Goal: Obtain resource: Obtain resource

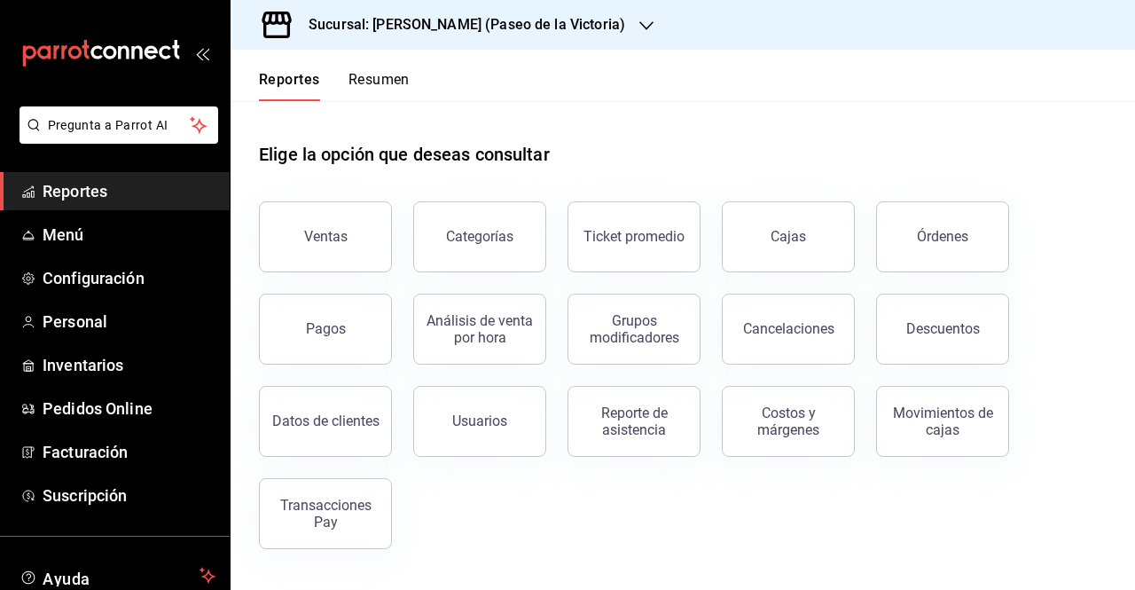
click at [424, 30] on h3 "Sucursal: [PERSON_NAME] (Paseo de la Victoria)" at bounding box center [459, 24] width 331 height 21
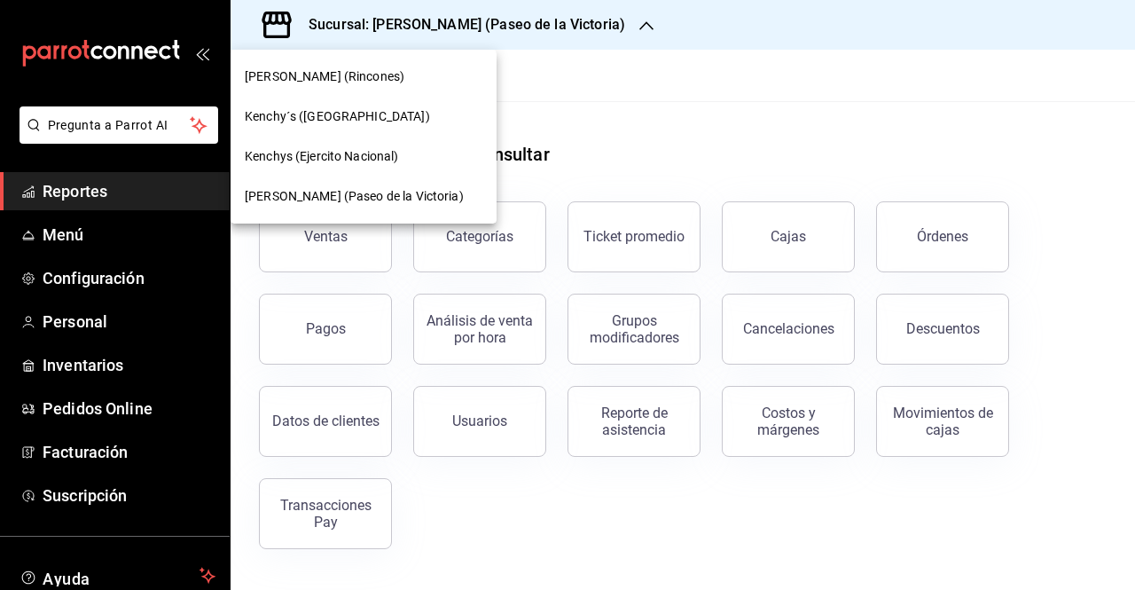
click at [349, 123] on span "Kenchy´s ([GEOGRAPHIC_DATA])" at bounding box center [337, 116] width 185 height 19
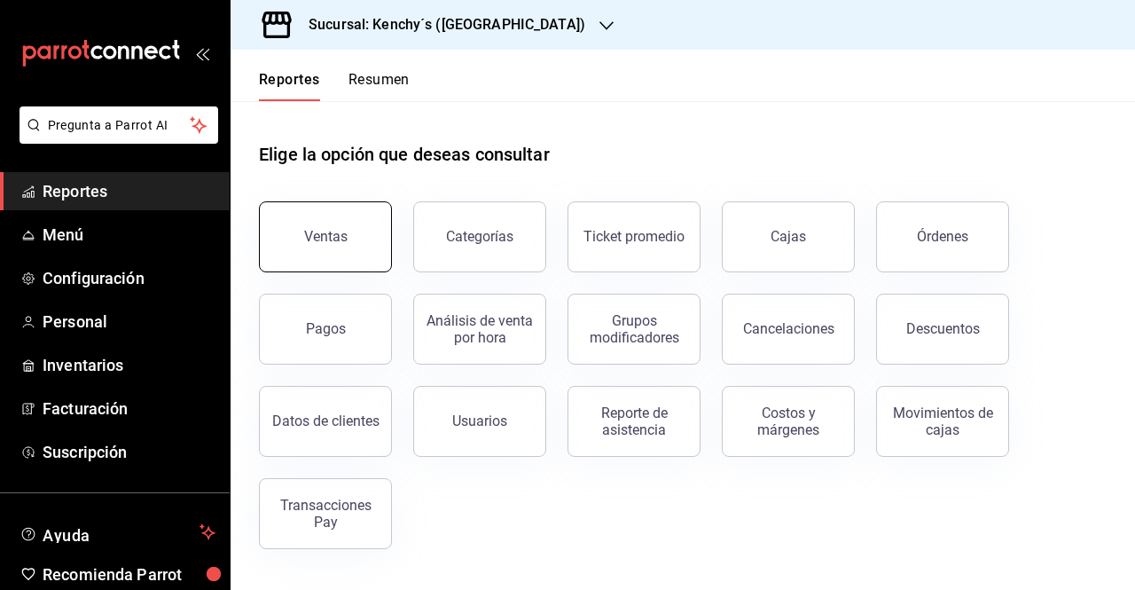
click at [339, 249] on button "Ventas" at bounding box center [325, 236] width 133 height 71
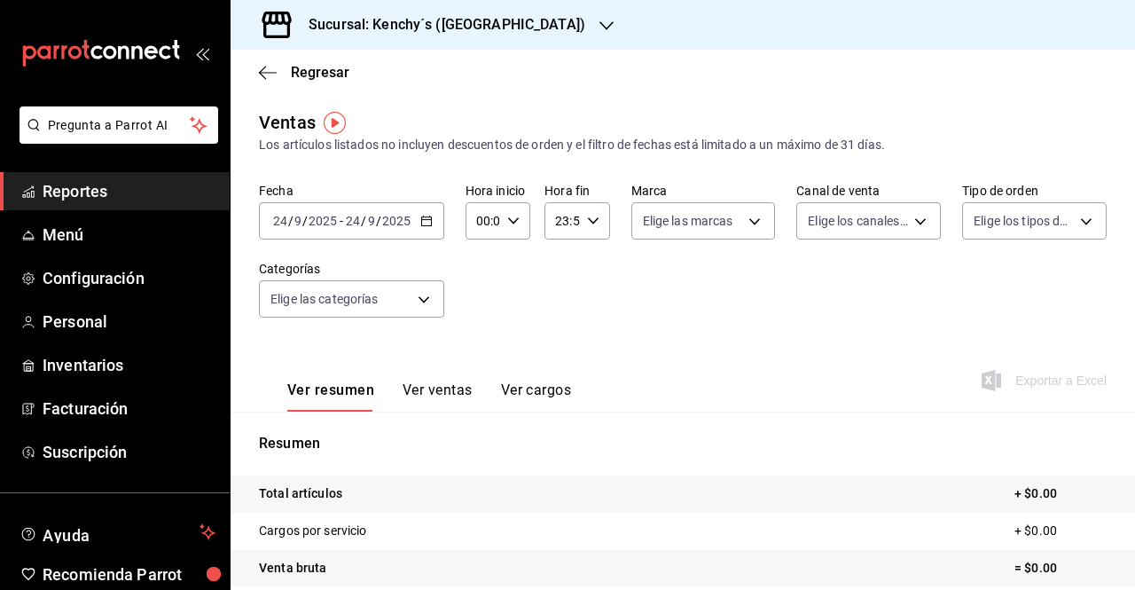
click at [427, 227] on div "Fecha [DATE] [DATE] - [DATE] [DATE] Hora inicio 00:00 Hora inicio Hora fin 23:5…" at bounding box center [683, 261] width 848 height 156
click at [427, 227] on div "[DATE] [DATE] - [DATE] [DATE]" at bounding box center [351, 220] width 185 height 37
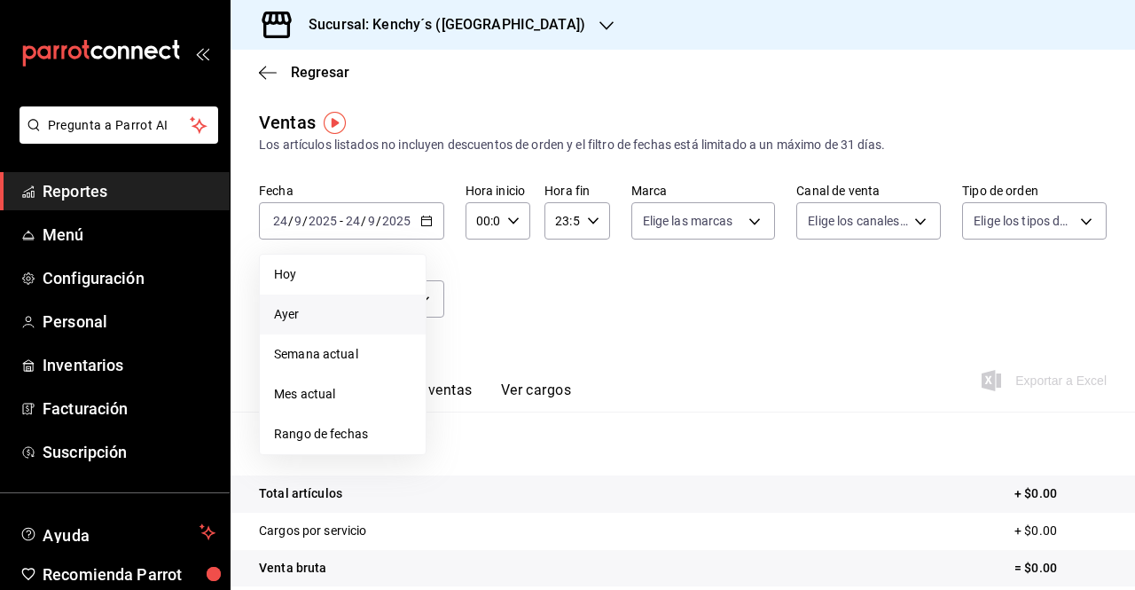
click at [313, 320] on span "Ayer" at bounding box center [342, 314] width 137 height 19
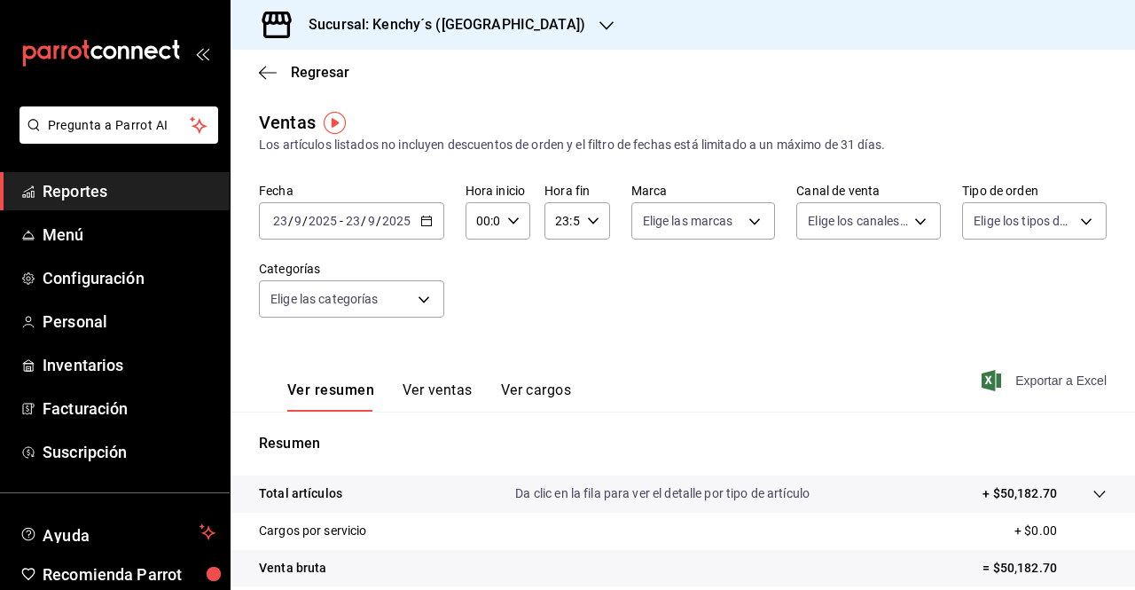
click at [993, 373] on span "Exportar a Excel" at bounding box center [1045, 380] width 121 height 21
click at [419, 20] on h3 "Sucursal: Kenchy´s ([GEOGRAPHIC_DATA])" at bounding box center [439, 24] width 291 height 21
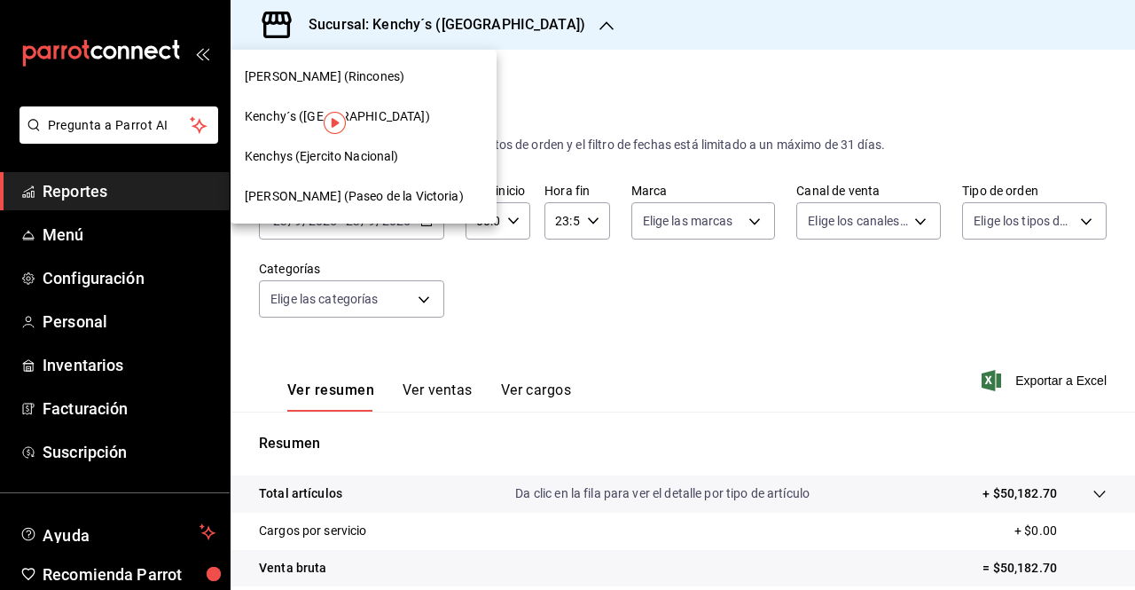
click at [383, 164] on span "Kenchys (Ejercito Nacional)" at bounding box center [322, 156] width 154 height 19
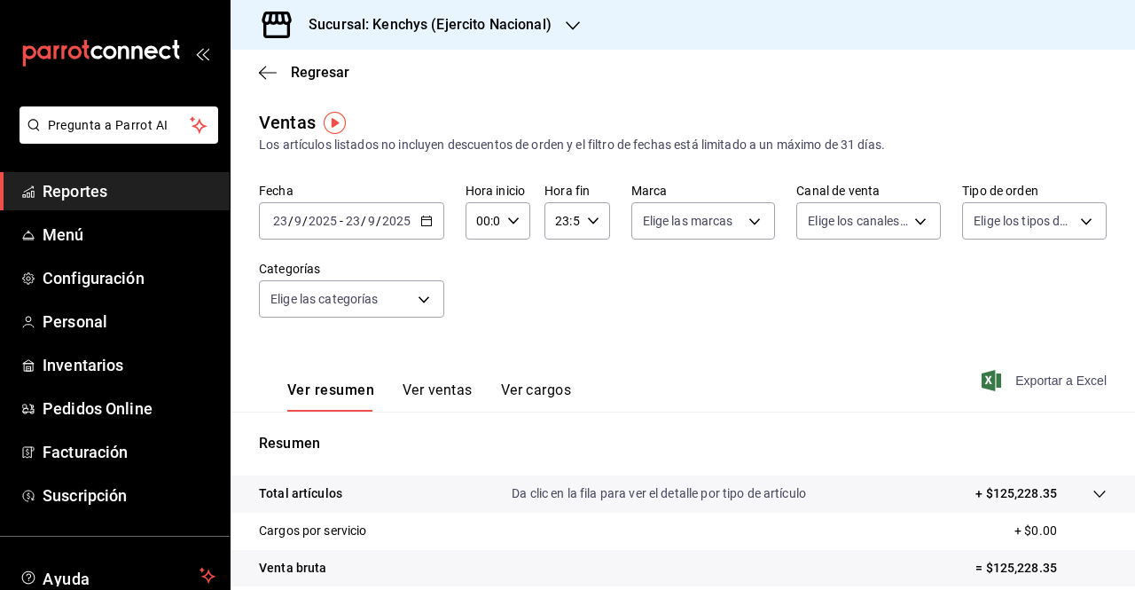
click at [1027, 376] on span "Exportar a Excel" at bounding box center [1045, 380] width 121 height 21
click at [535, 27] on h3 "Sucursal: Kenchys (Ejercito Nacional)" at bounding box center [422, 24] width 257 height 21
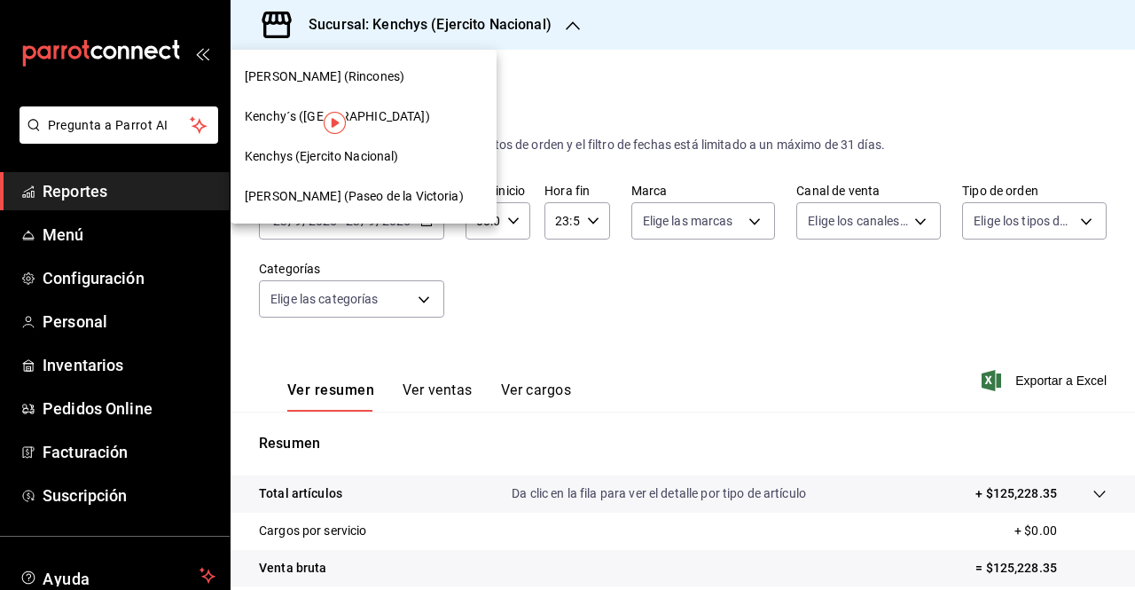
click at [420, 189] on div "[PERSON_NAME] (Paseo de la Victoria)" at bounding box center [364, 196] width 238 height 19
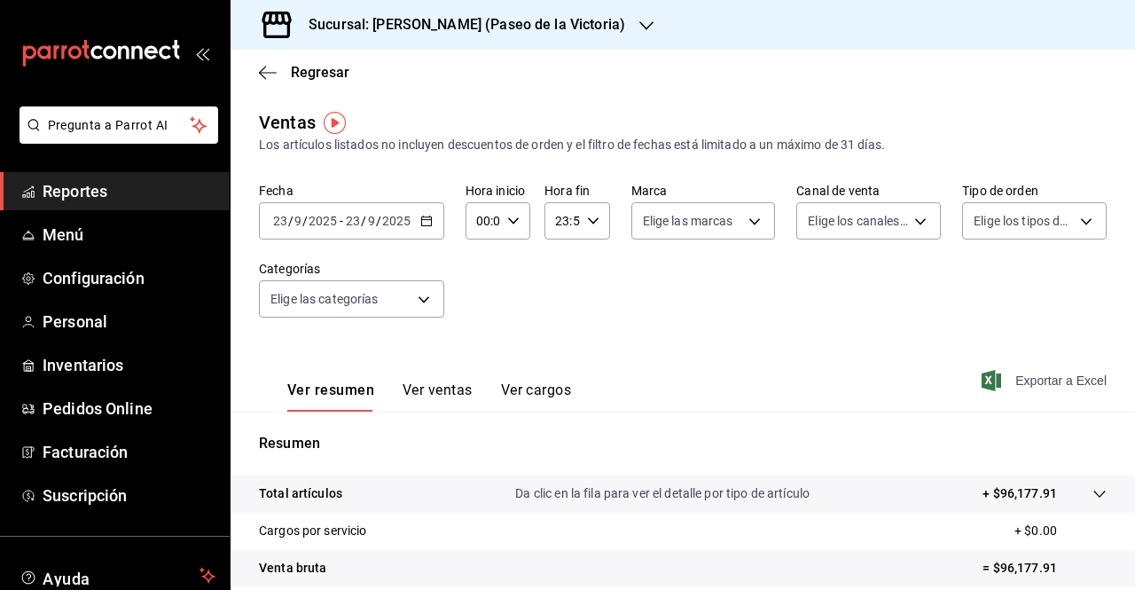
click at [1004, 378] on span "Exportar a Excel" at bounding box center [1045, 380] width 121 height 21
click at [392, 15] on h3 "Sucursal: [PERSON_NAME] (Paseo de la Victoria)" at bounding box center [459, 24] width 331 height 21
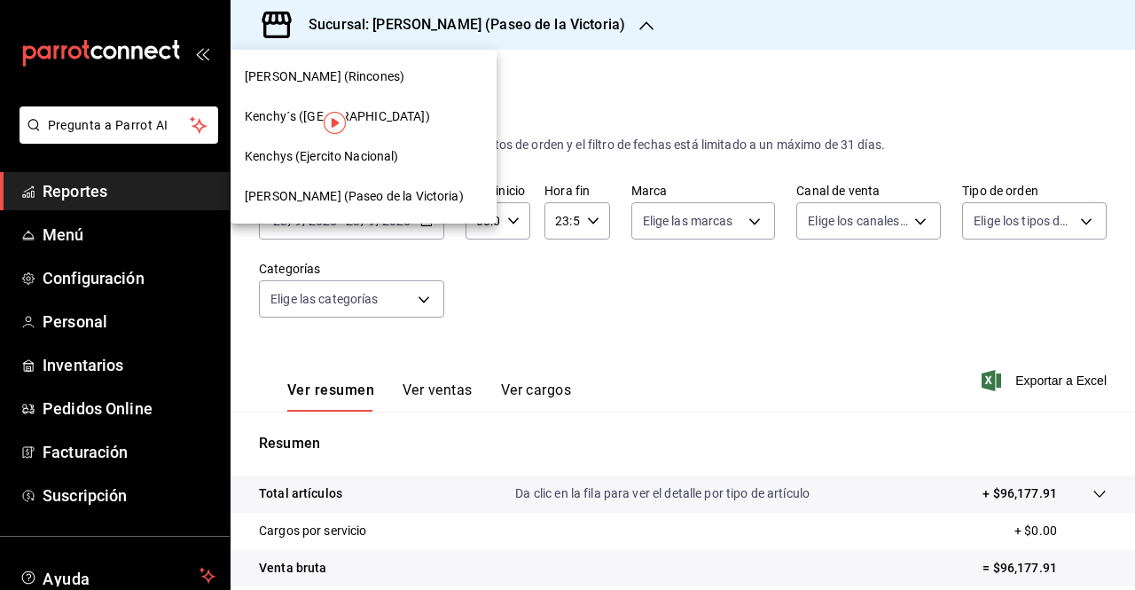
click at [357, 82] on span "[PERSON_NAME] (Rincones)" at bounding box center [325, 76] width 160 height 19
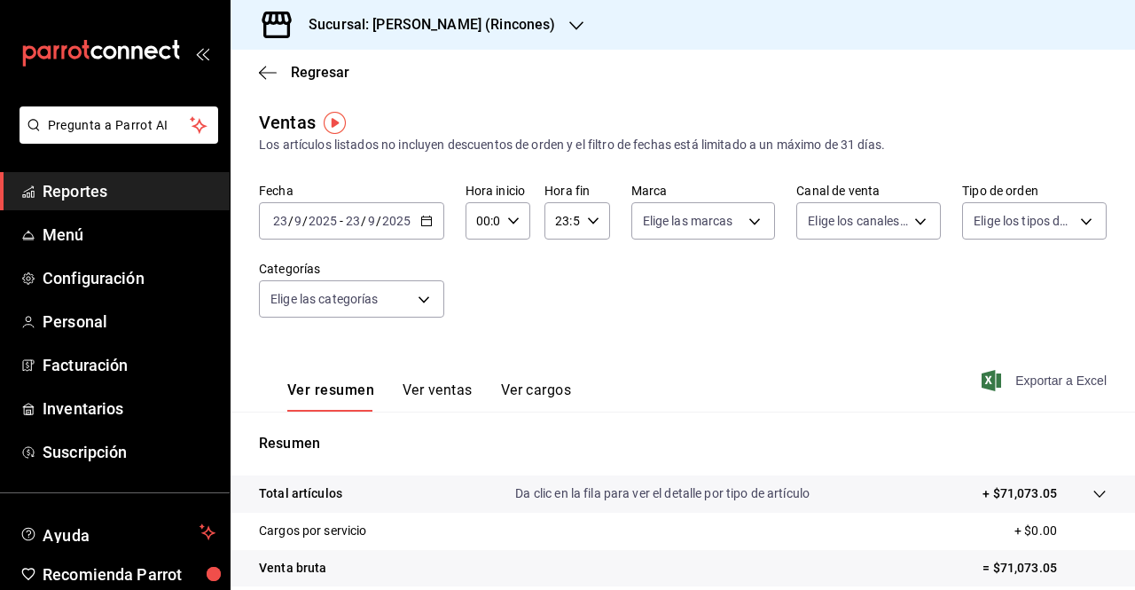
click at [1016, 380] on span "Exportar a Excel" at bounding box center [1045, 380] width 121 height 21
